Goal: Task Accomplishment & Management: Manage account settings

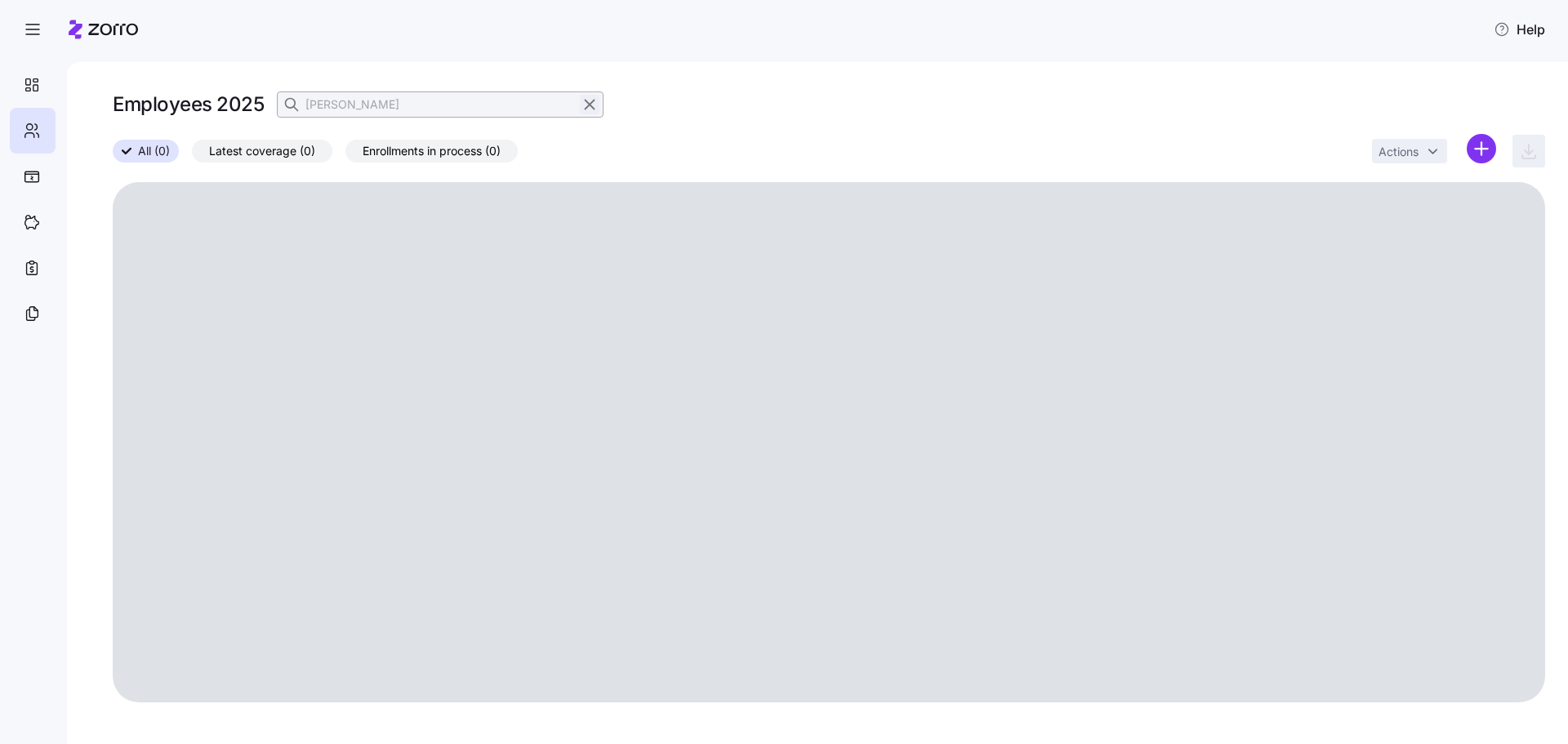
click at [590, 108] on icon "button" at bounding box center [589, 104] width 18 height 19
click at [296, 104] on icon "button" at bounding box center [292, 103] width 10 height 10
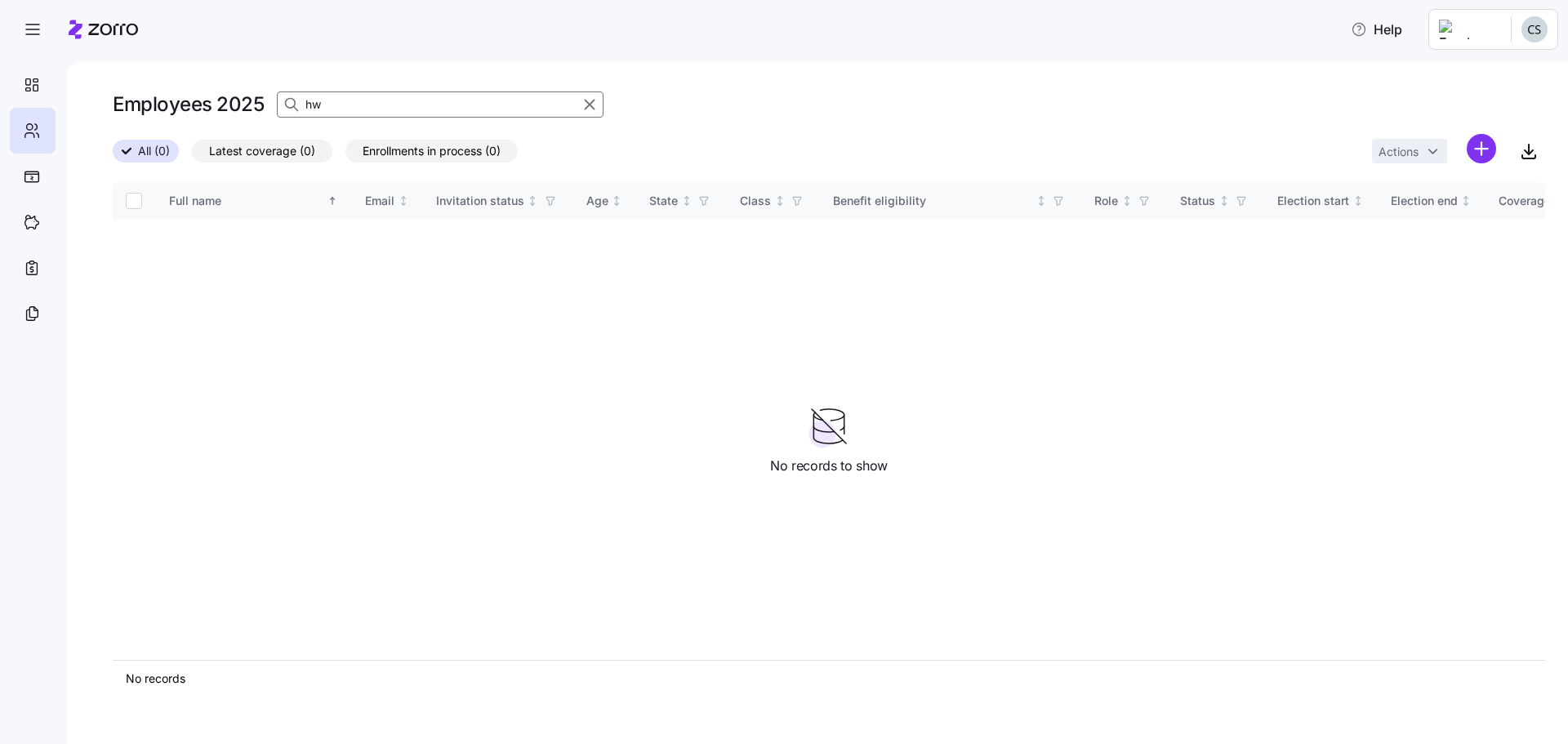
type input "h"
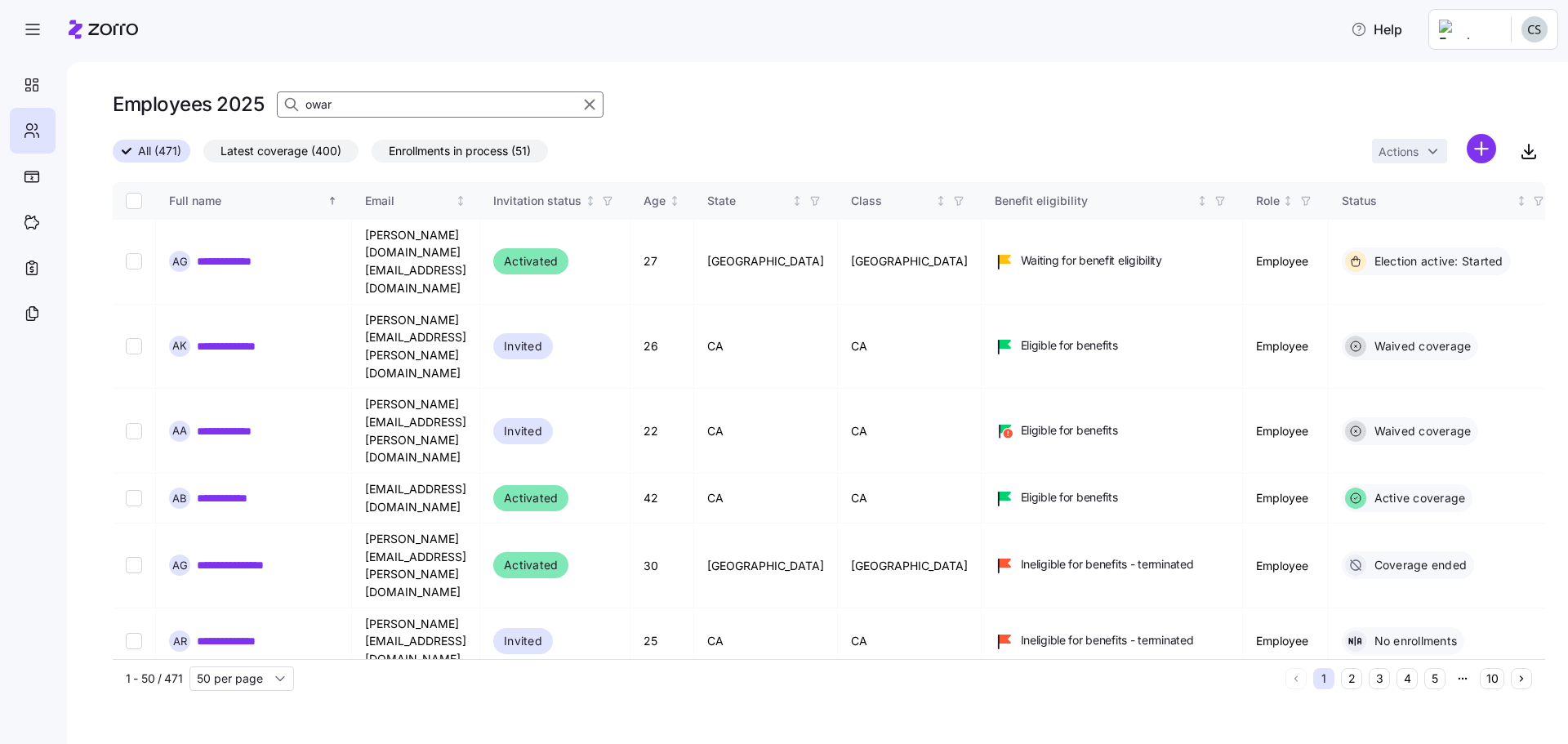
type input "oward"
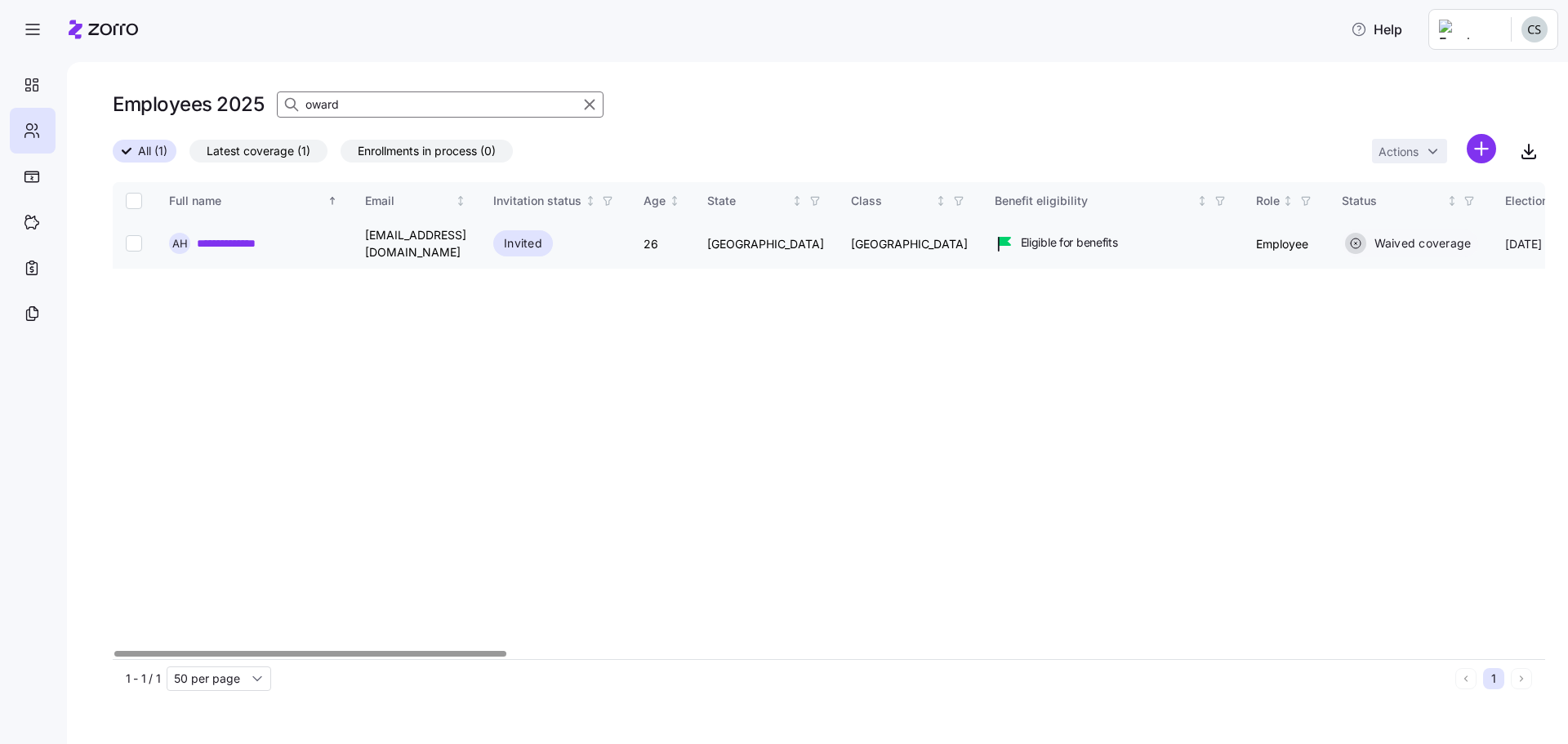
click at [270, 235] on link "**********" at bounding box center [239, 243] width 84 height 17
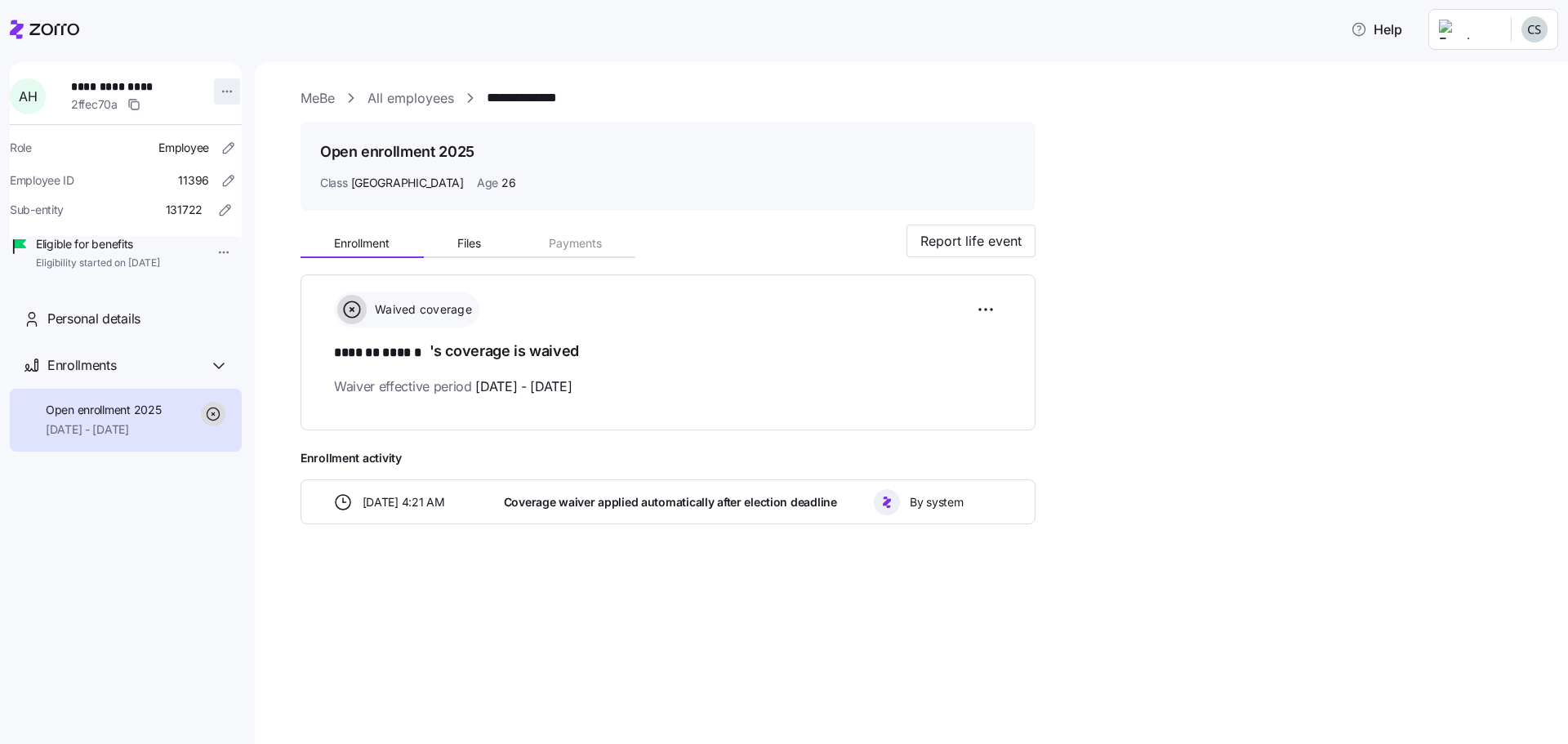
click at [218, 91] on html "**********" at bounding box center [784, 367] width 1568 height 734
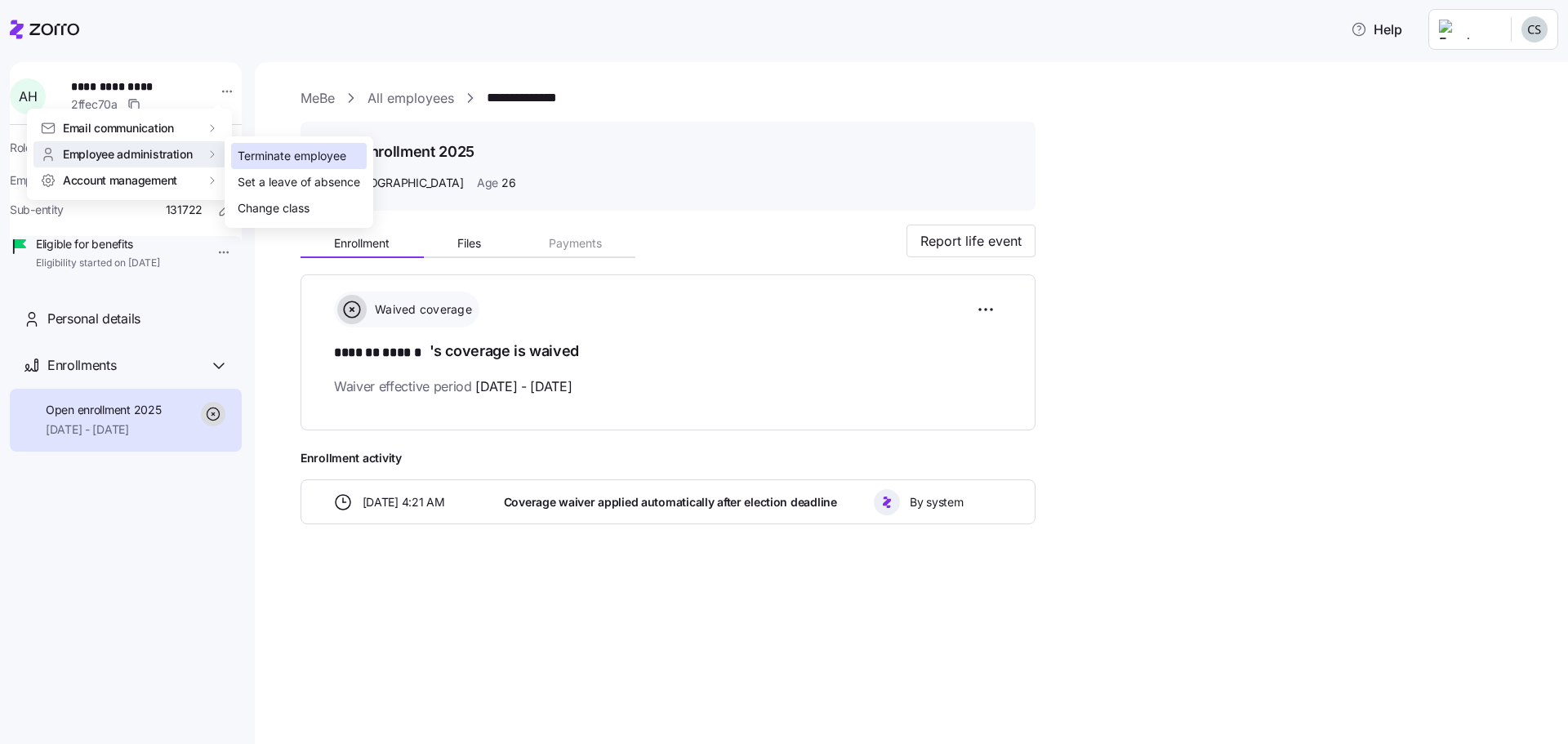
click at [269, 161] on div "Terminate employee" at bounding box center [292, 156] width 108 height 18
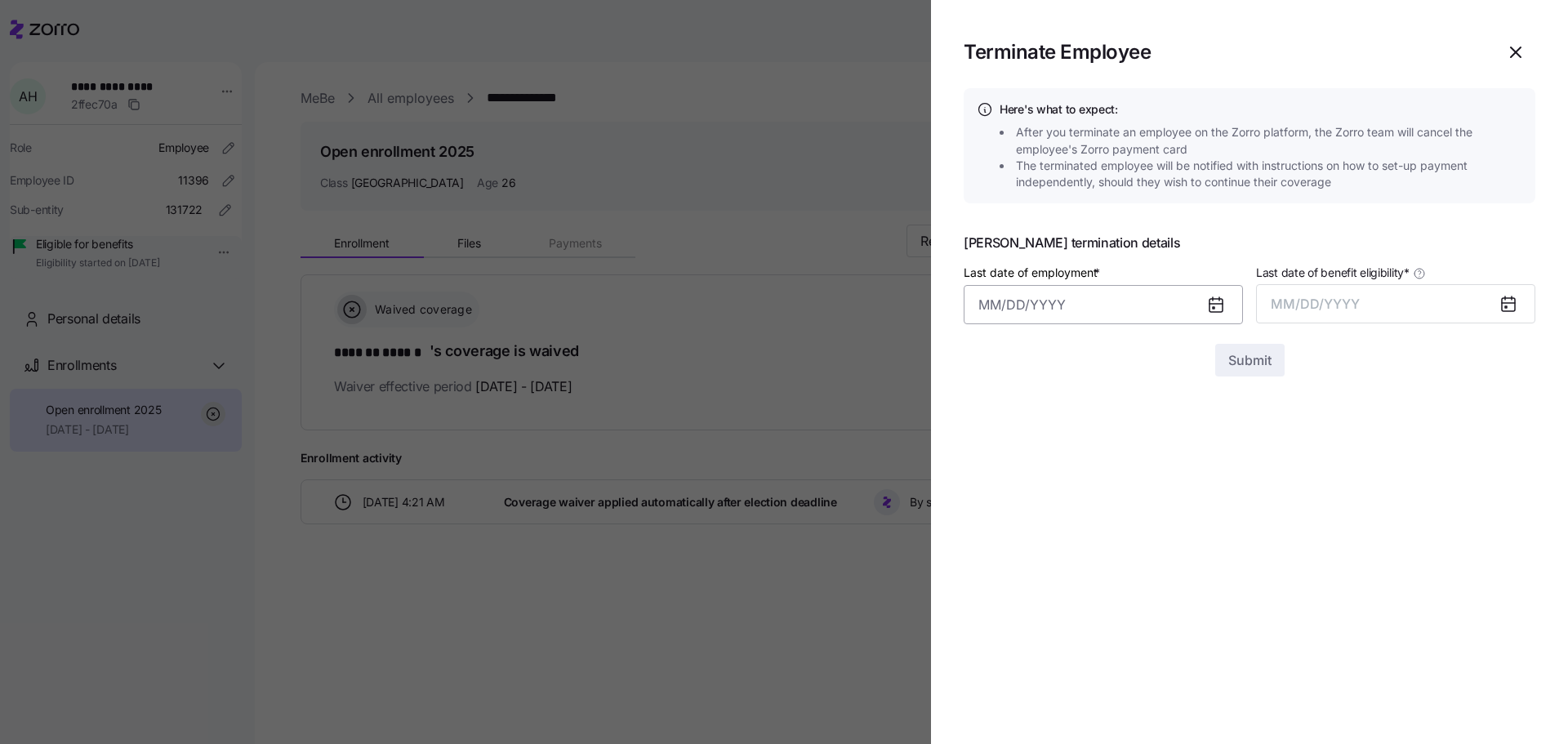
click at [1106, 312] on input "Last date of employment *" at bounding box center [1104, 304] width 280 height 39
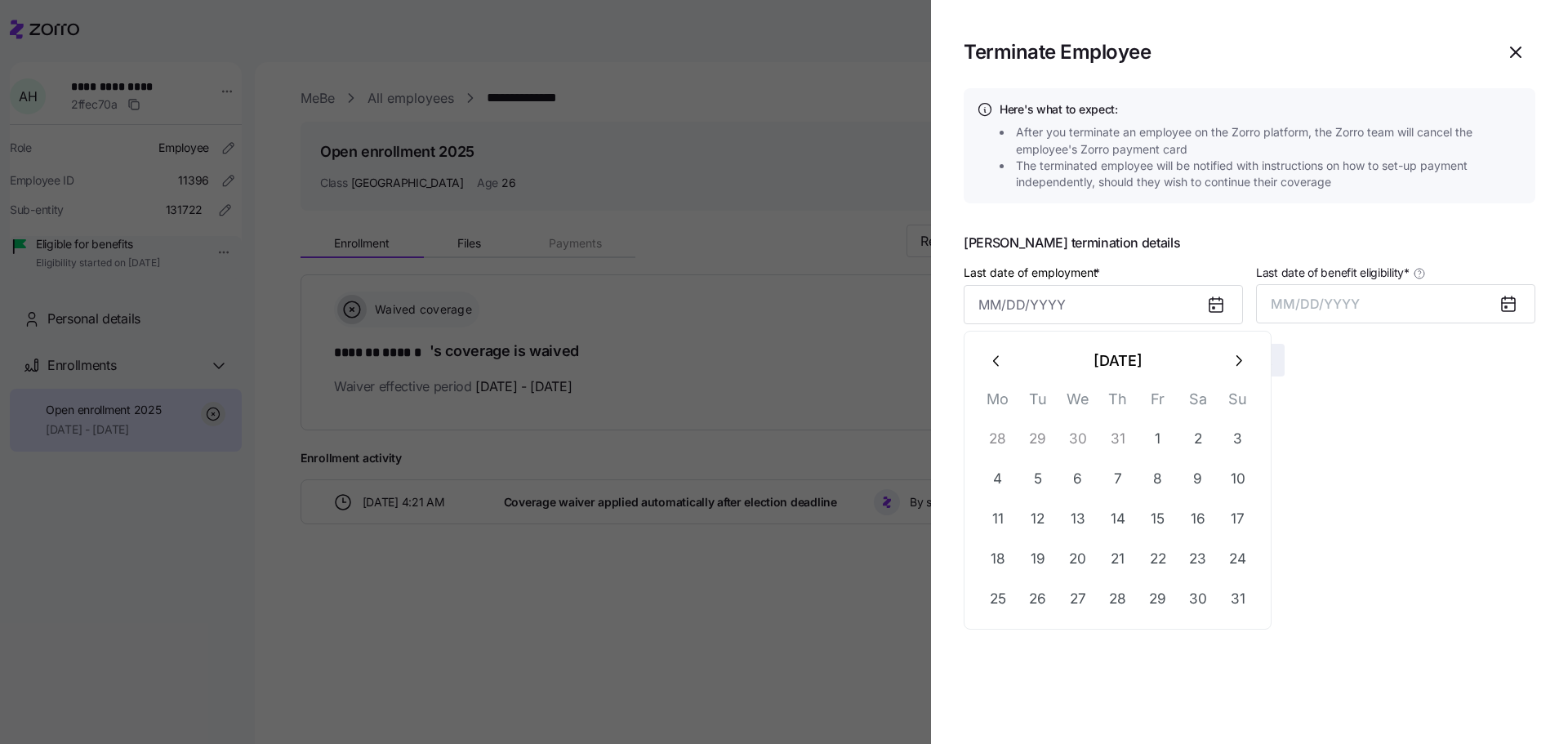
click at [1242, 361] on icon "button" at bounding box center [1238, 361] width 18 height 18
click at [1165, 438] on button "5" at bounding box center [1158, 439] width 39 height 39
type input "[DATE]"
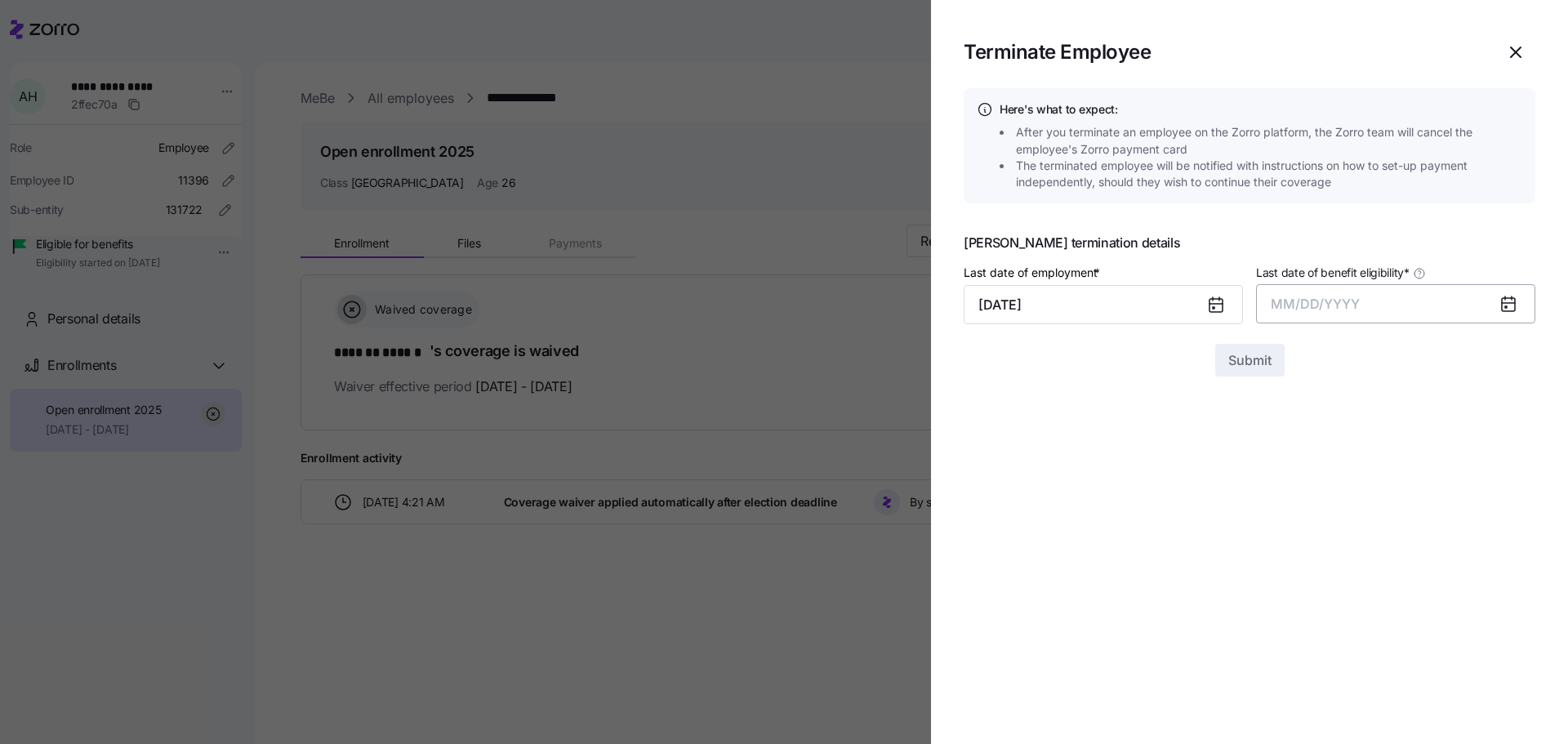
click at [1329, 292] on button "MM/DD/YYYY" at bounding box center [1396, 303] width 280 height 39
drag, startPoint x: 1436, startPoint y: 492, endPoint x: 1414, endPoint y: 492, distance: 22.0
click at [1414, 492] on button "Aug" at bounding box center [1411, 486] width 94 height 39
click at [1504, 303] on icon at bounding box center [1509, 303] width 19 height 19
drag, startPoint x: 1493, startPoint y: 308, endPoint x: 1509, endPoint y: 309, distance: 16.0
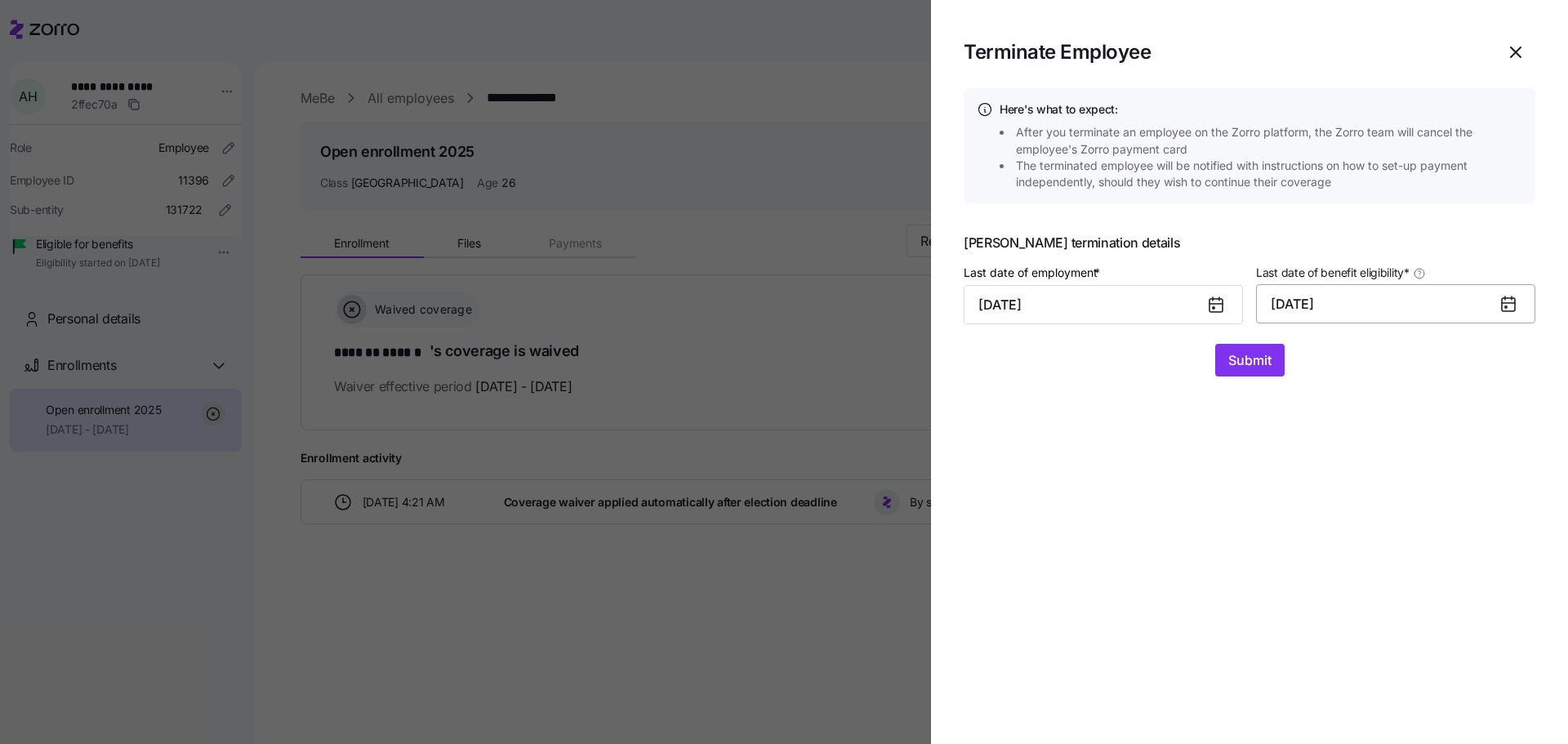
click at [1494, 308] on button "[DATE]" at bounding box center [1396, 303] width 280 height 39
click at [1509, 309] on icon at bounding box center [1508, 304] width 13 height 13
click at [1511, 309] on icon at bounding box center [1508, 304] width 13 height 13
click at [1509, 298] on icon at bounding box center [1508, 304] width 13 height 13
click at [1321, 299] on button "[DATE]" at bounding box center [1396, 303] width 280 height 39
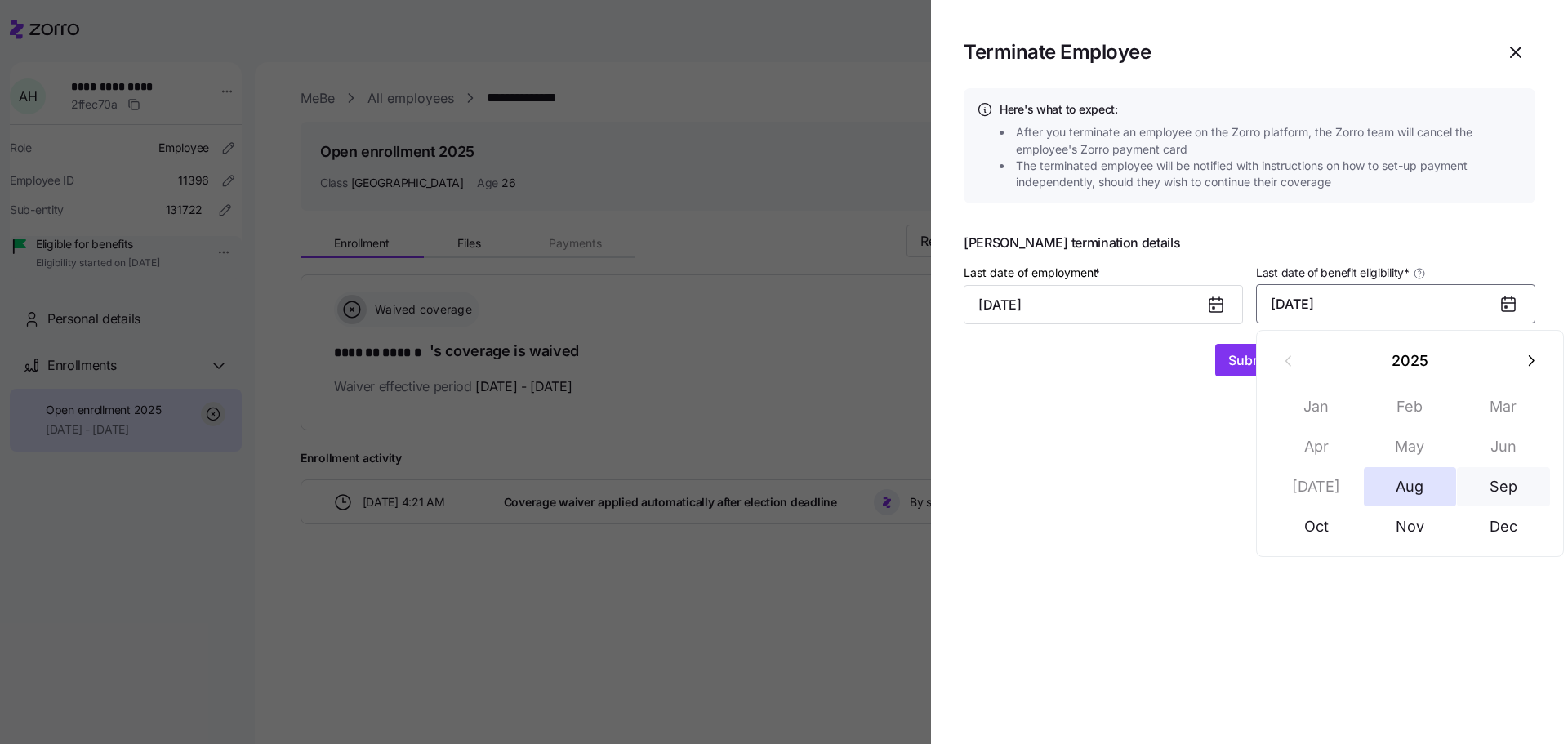
click at [1483, 499] on button "Sep" at bounding box center [1503, 486] width 94 height 39
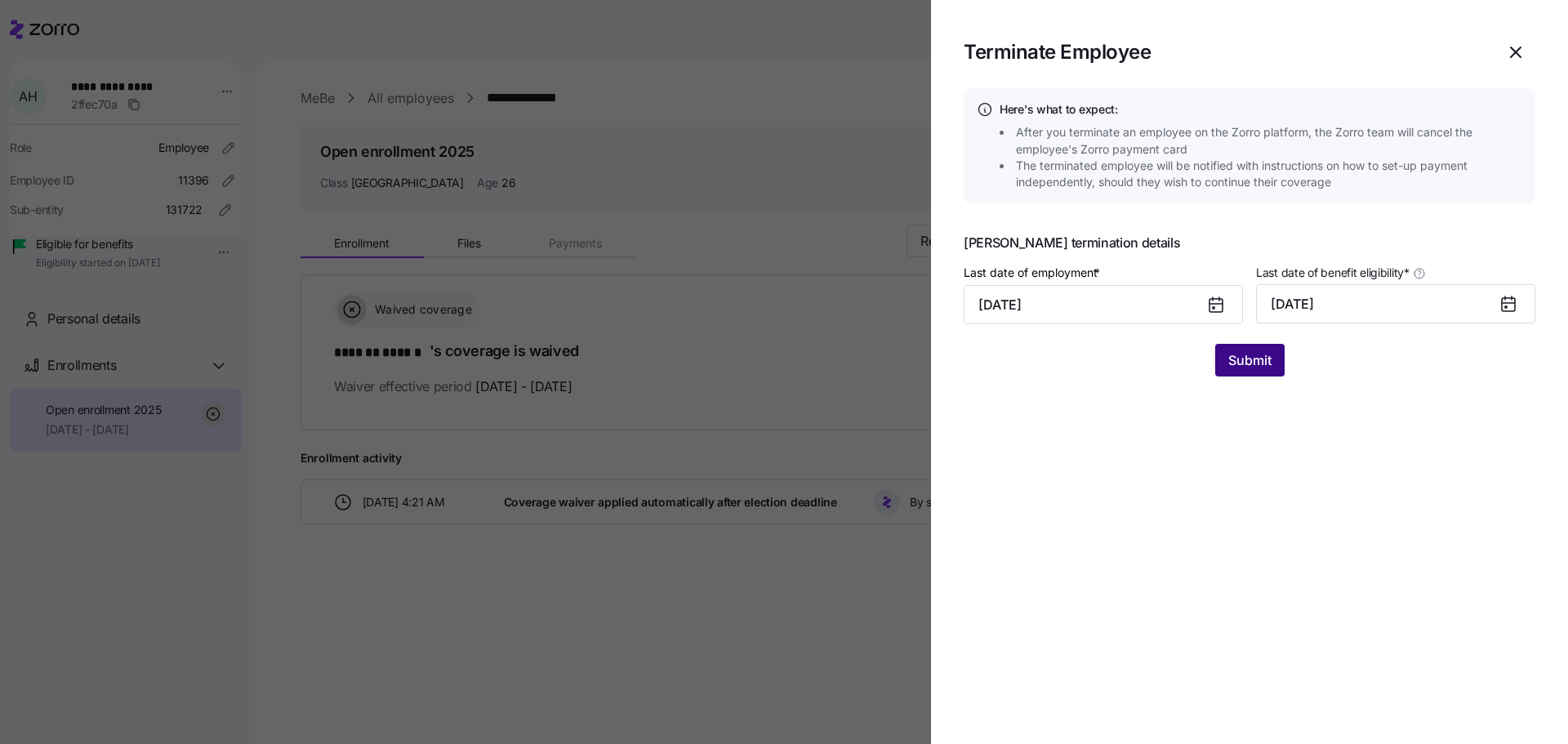
click at [1222, 356] on button "Submit" at bounding box center [1249, 359] width 69 height 32
